Goal: Task Accomplishment & Management: Manage account settings

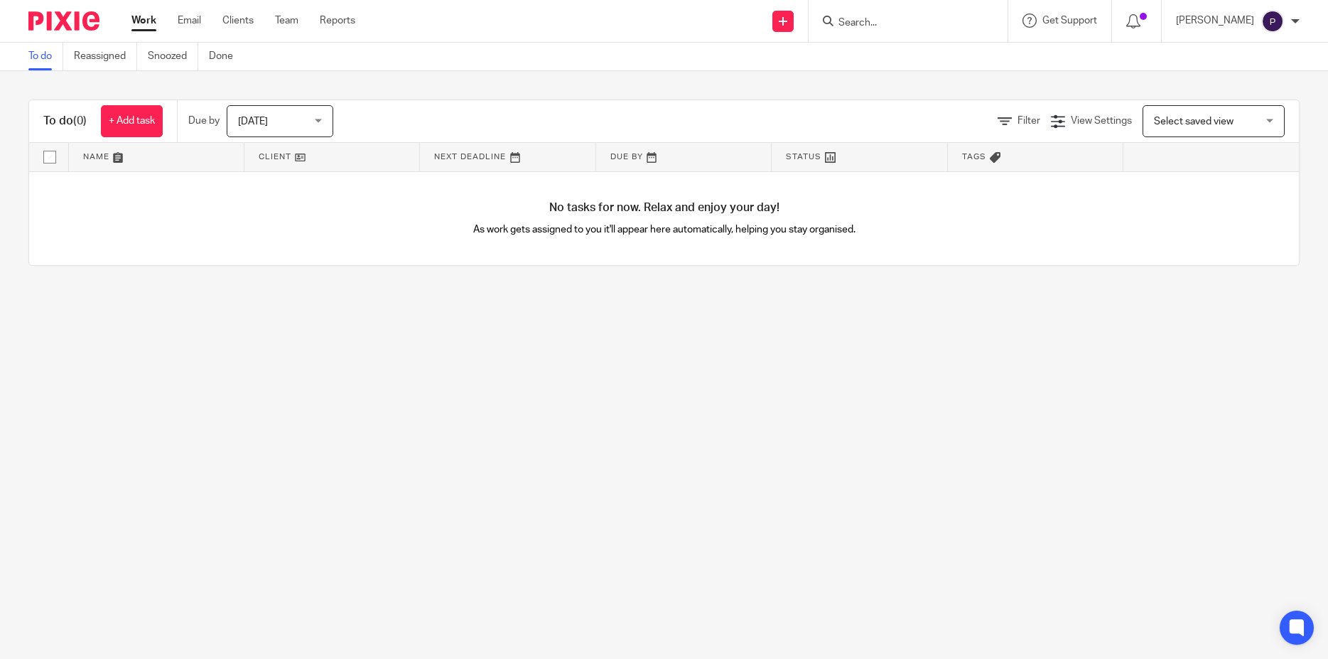
click at [303, 115] on span "Today" at bounding box center [275, 121] width 75 height 30
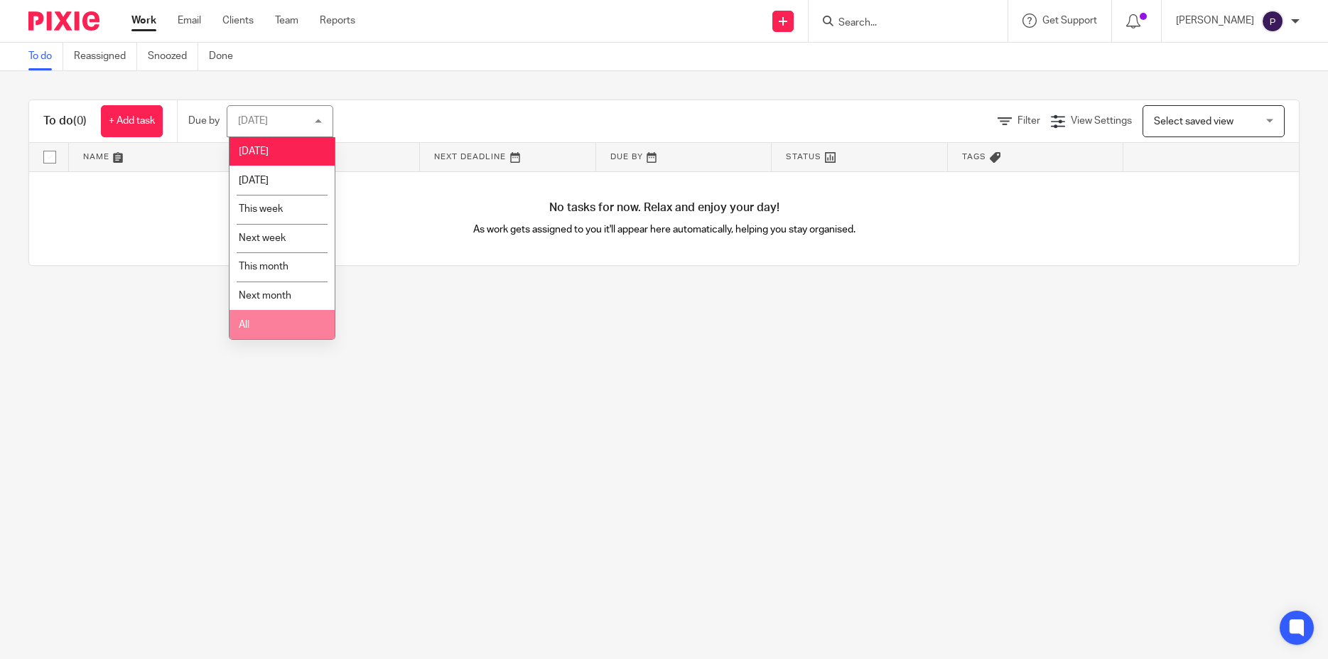
click at [265, 329] on li "All" at bounding box center [282, 324] width 105 height 29
